Goal: Find specific page/section: Find specific page/section

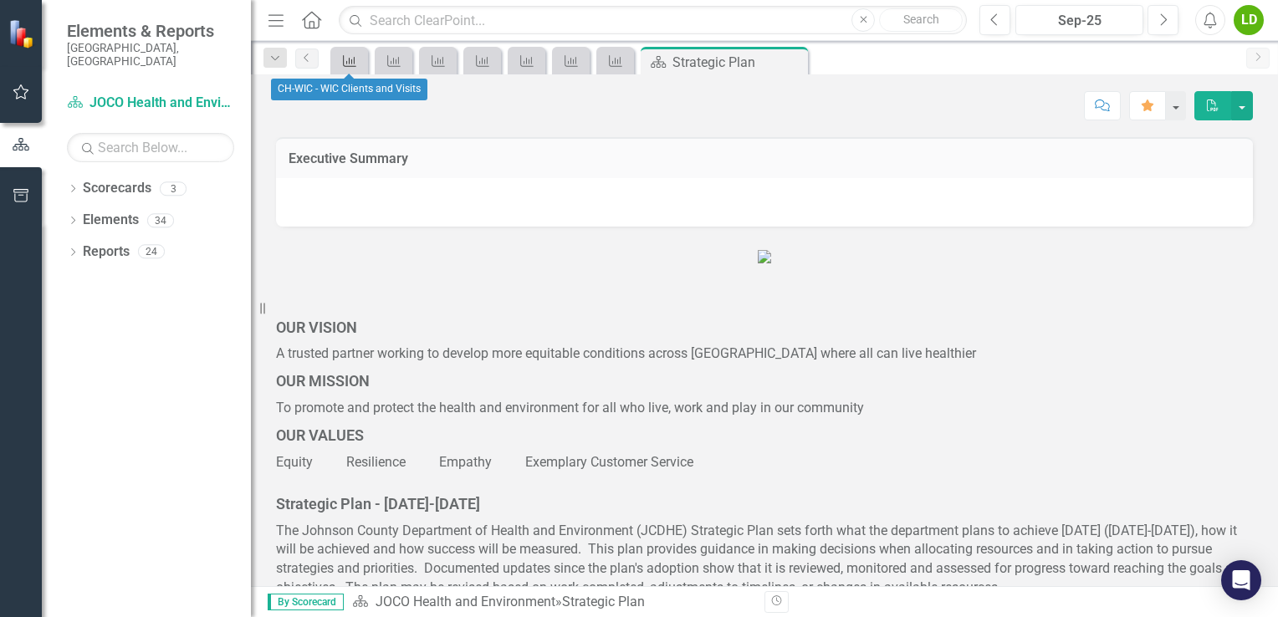
click at [341, 65] on icon "Key Success Indicator" at bounding box center [349, 60] width 17 height 13
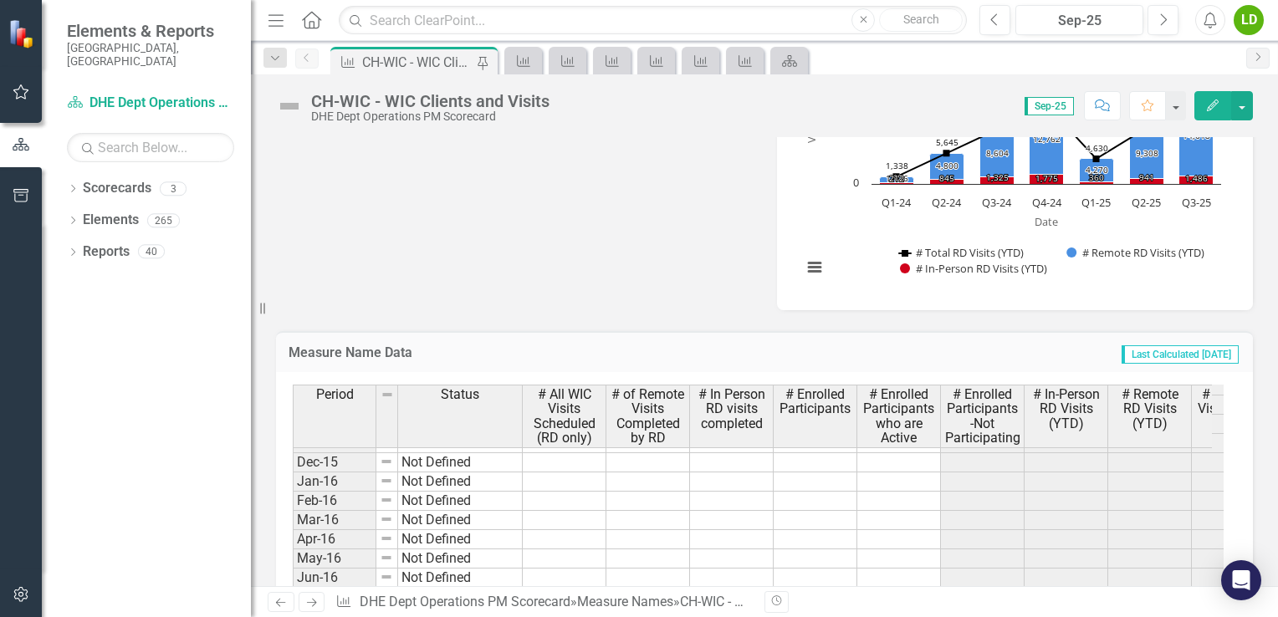
scroll to position [222, 0]
click at [974, 477] on td at bounding box center [983, 466] width 84 height 19
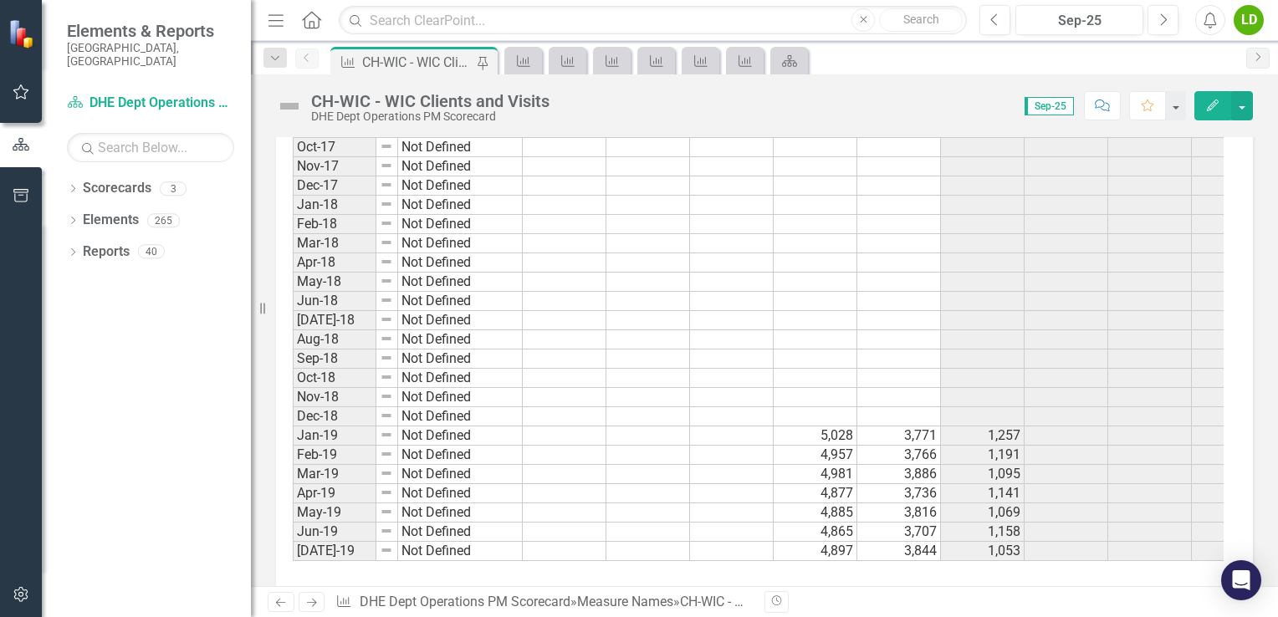
scroll to position [0, 0]
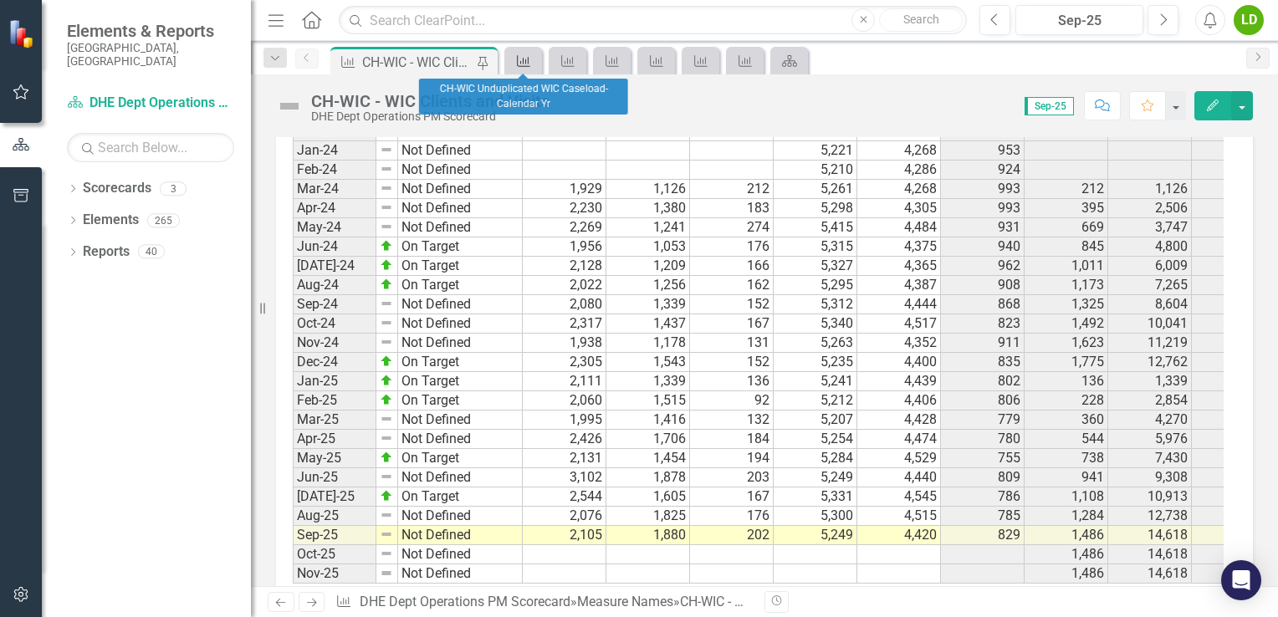
click at [518, 63] on icon "Measure Name" at bounding box center [523, 60] width 17 height 13
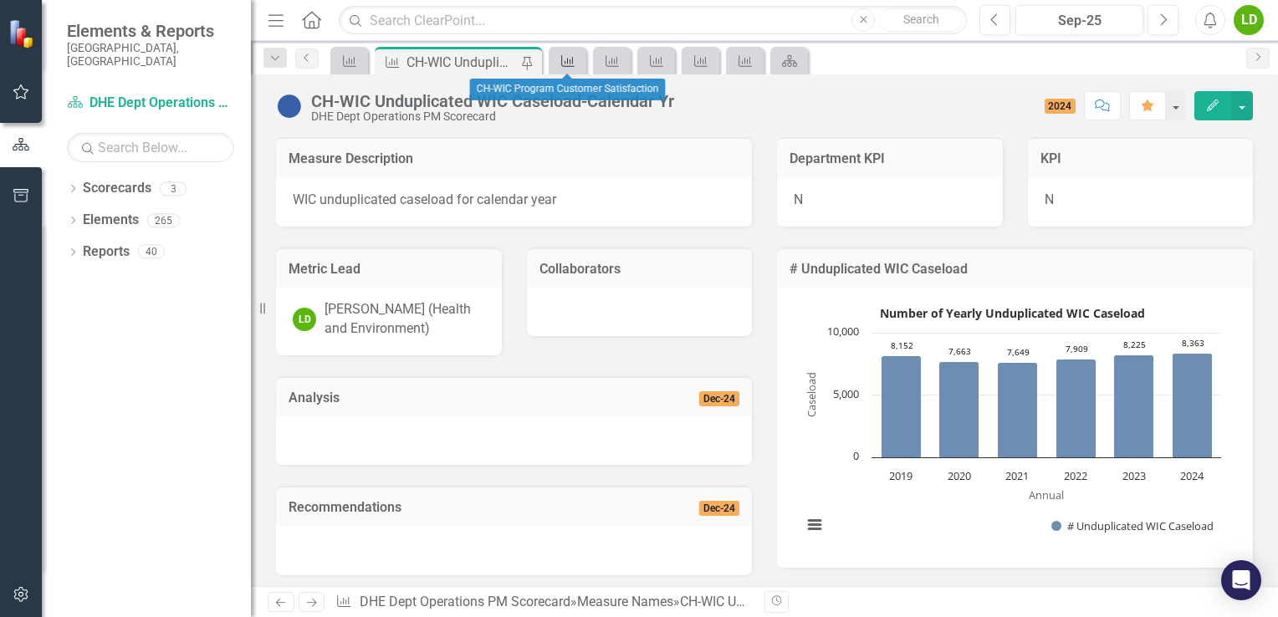
click at [574, 64] on icon "Measure Name" at bounding box center [567, 60] width 17 height 13
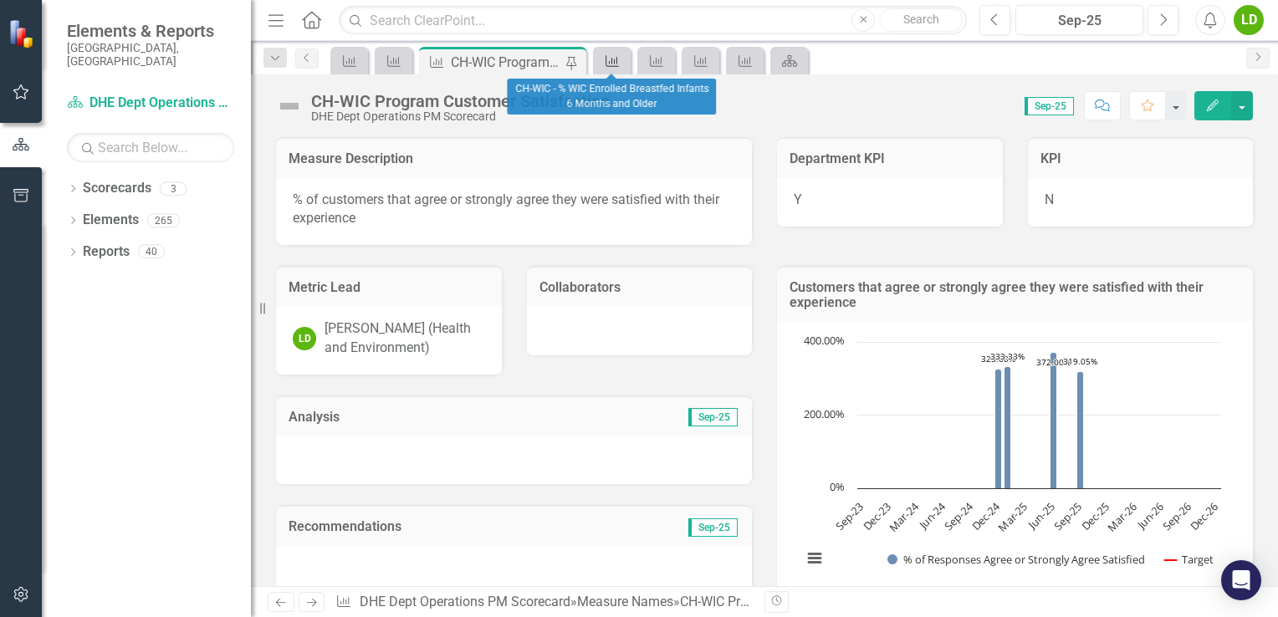
click at [608, 64] on icon "Measure Name" at bounding box center [612, 60] width 17 height 13
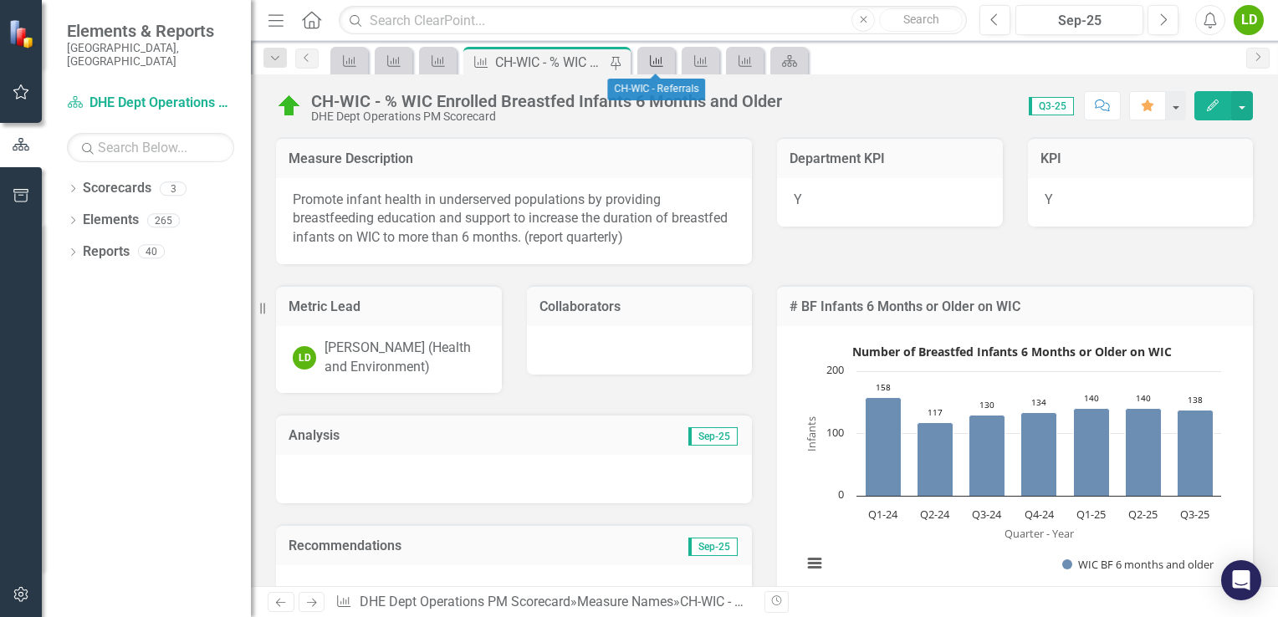
click at [656, 64] on icon "Measure Name" at bounding box center [656, 60] width 17 height 13
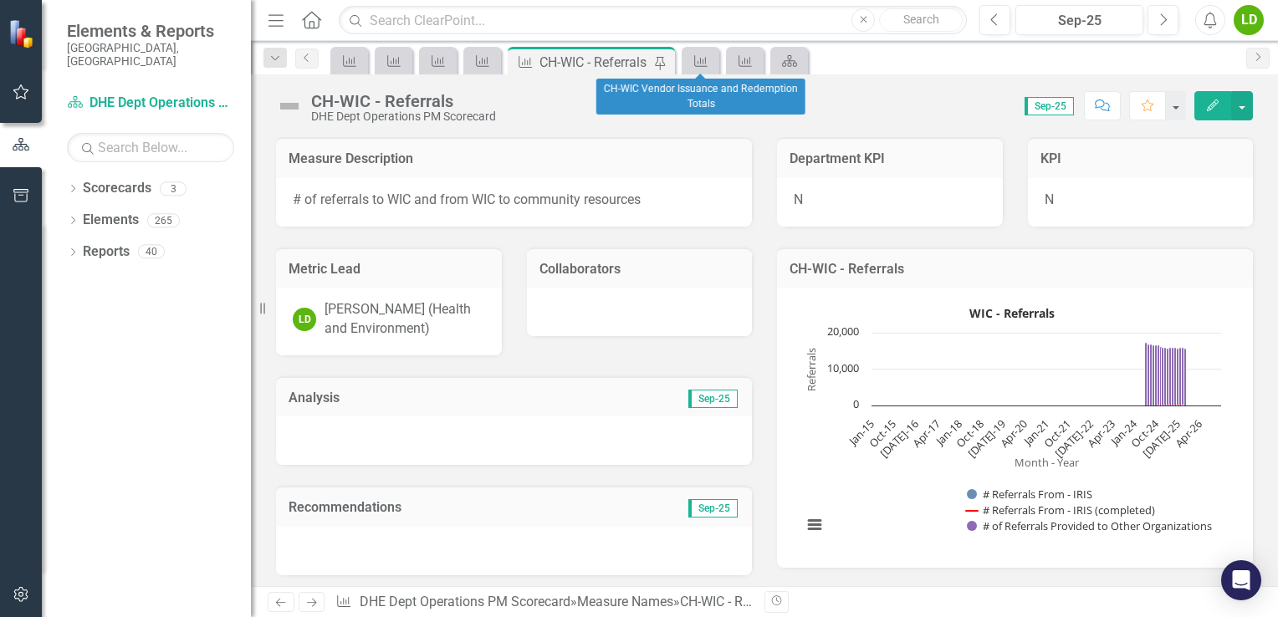
click at [683, 64] on div "Measure Name" at bounding box center [700, 61] width 38 height 28
click at [689, 65] on div "Measure Name" at bounding box center [697, 60] width 23 height 21
